Goal: Transaction & Acquisition: Purchase product/service

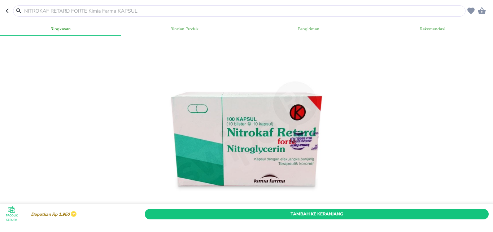
scroll to position [143, 0]
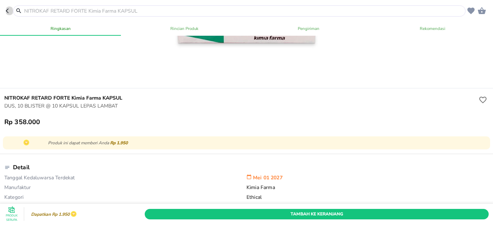
click at [8, 8] on icon "button" at bounding box center [9, 11] width 6 height 6
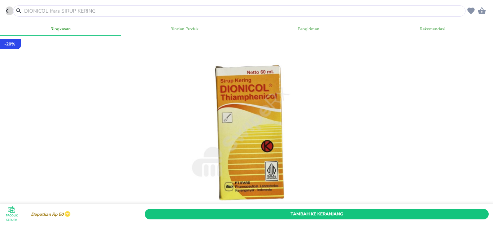
click at [7, 9] on icon "button" at bounding box center [9, 11] width 6 height 6
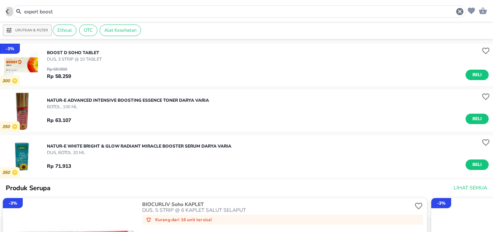
click at [7, 9] on icon "button" at bounding box center [9, 12] width 6 height 6
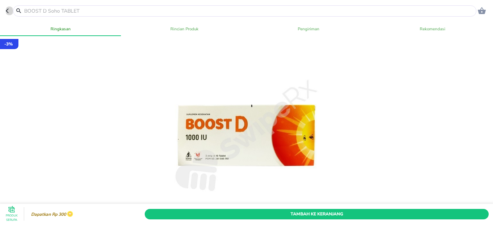
click at [7, 9] on icon "button" at bounding box center [9, 11] width 6 height 6
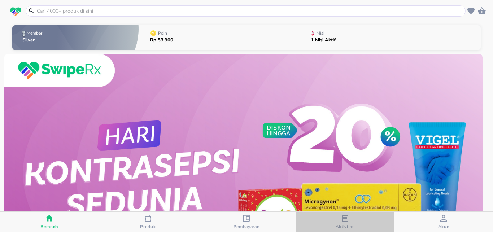
click at [348, 224] on span "Aktivitas" at bounding box center [344, 227] width 19 height 6
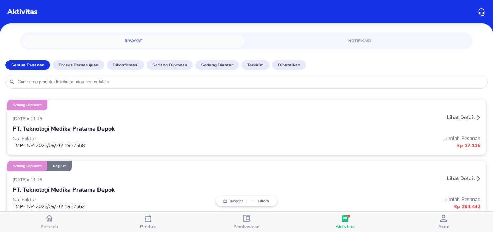
click at [51, 217] on icon "button" at bounding box center [49, 218] width 8 height 6
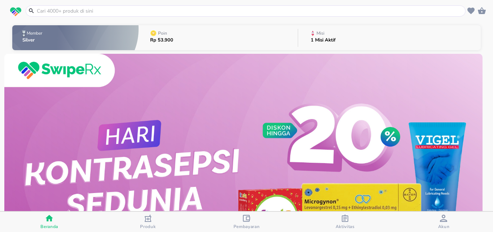
click at [93, 9] on input "text" at bounding box center [249, 11] width 427 height 8
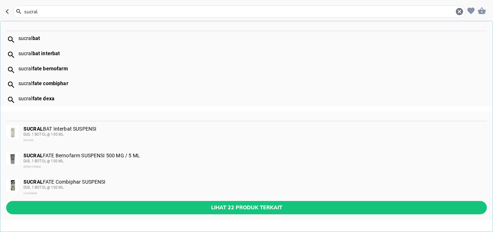
type input "sucral"
click at [45, 98] on b "fate dexa" at bounding box center [43, 99] width 22 height 6
